Goal: Transaction & Acquisition: Purchase product/service

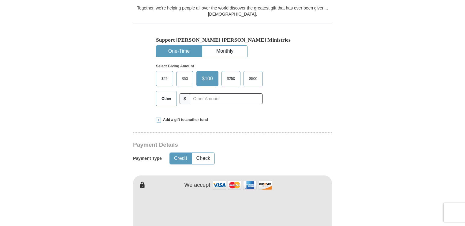
scroll to position [214, 0]
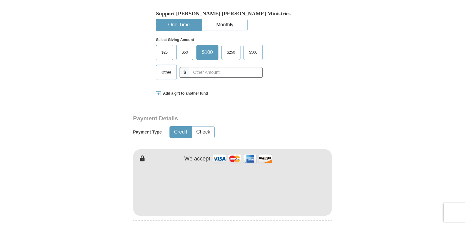
click at [180, 48] on span "$50" at bounding box center [184, 52] width 12 height 9
click at [0, 0] on input "$50" at bounding box center [0, 0] width 0 height 0
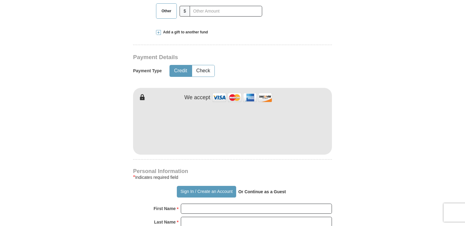
scroll to position [306, 0]
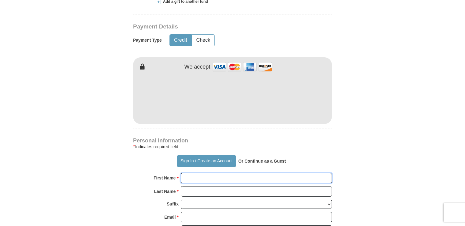
click at [205, 173] on input "First Name *" at bounding box center [256, 178] width 151 height 10
type input "[PERSON_NAME]"
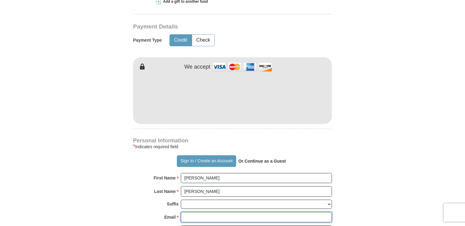
type input "[EMAIL_ADDRESS][DOMAIN_NAME]"
type input "[STREET_ADDRESS]"
type input "Emmaus"
type input "18049"
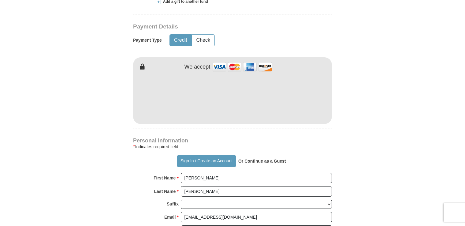
type input "[PHONE_NUMBER]"
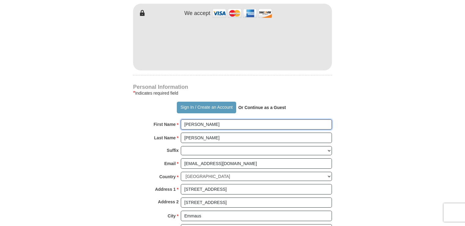
scroll to position [367, 0]
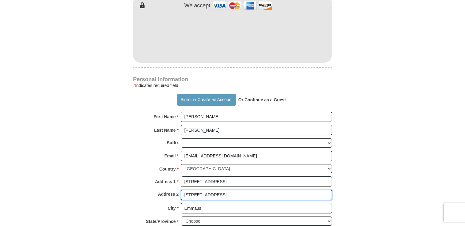
drag, startPoint x: 230, startPoint y: 181, endPoint x: 148, endPoint y: 195, distance: 83.2
click at [148, 195] on div "Personal Information * Indicates required field Sign In / Create an Account Or …" at bounding box center [232, 167] width 199 height 181
type input "\"
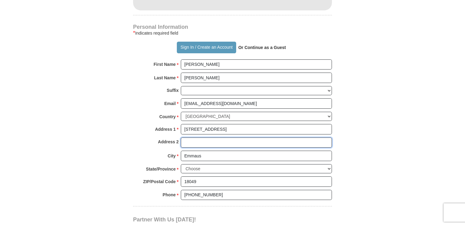
scroll to position [428, 0]
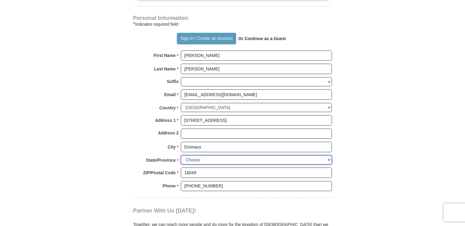
click at [230, 155] on select "Choose [US_STATE] [US_STATE] [US_STATE] [US_STATE] [US_STATE] Armed Forces Amer…" at bounding box center [256, 159] width 151 height 9
select select "PA"
click at [181, 155] on select "Choose [US_STATE] [US_STATE] [US_STATE] [US_STATE] [US_STATE] Armed Forces Amer…" at bounding box center [256, 159] width 151 height 9
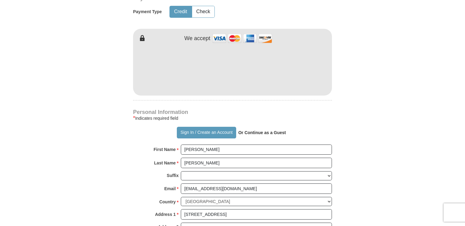
scroll to position [214, 0]
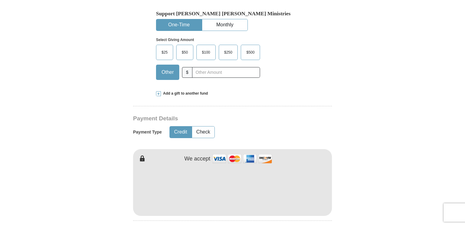
click at [189, 48] on span "$50" at bounding box center [184, 52] width 12 height 9
click at [0, 0] on input "$50" at bounding box center [0, 0] width 0 height 0
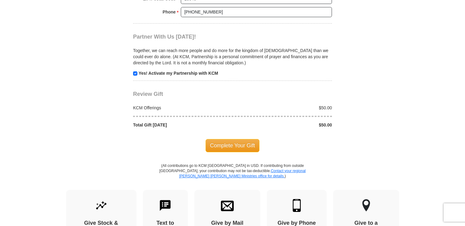
scroll to position [611, 0]
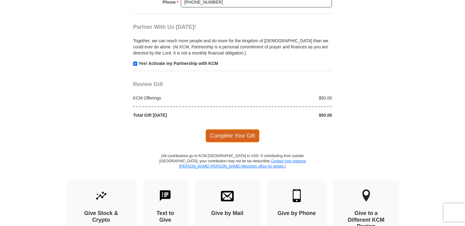
click at [242, 129] on span "Complete Your Gift" at bounding box center [232, 135] width 54 height 13
